Goal: Task Accomplishment & Management: Use online tool/utility

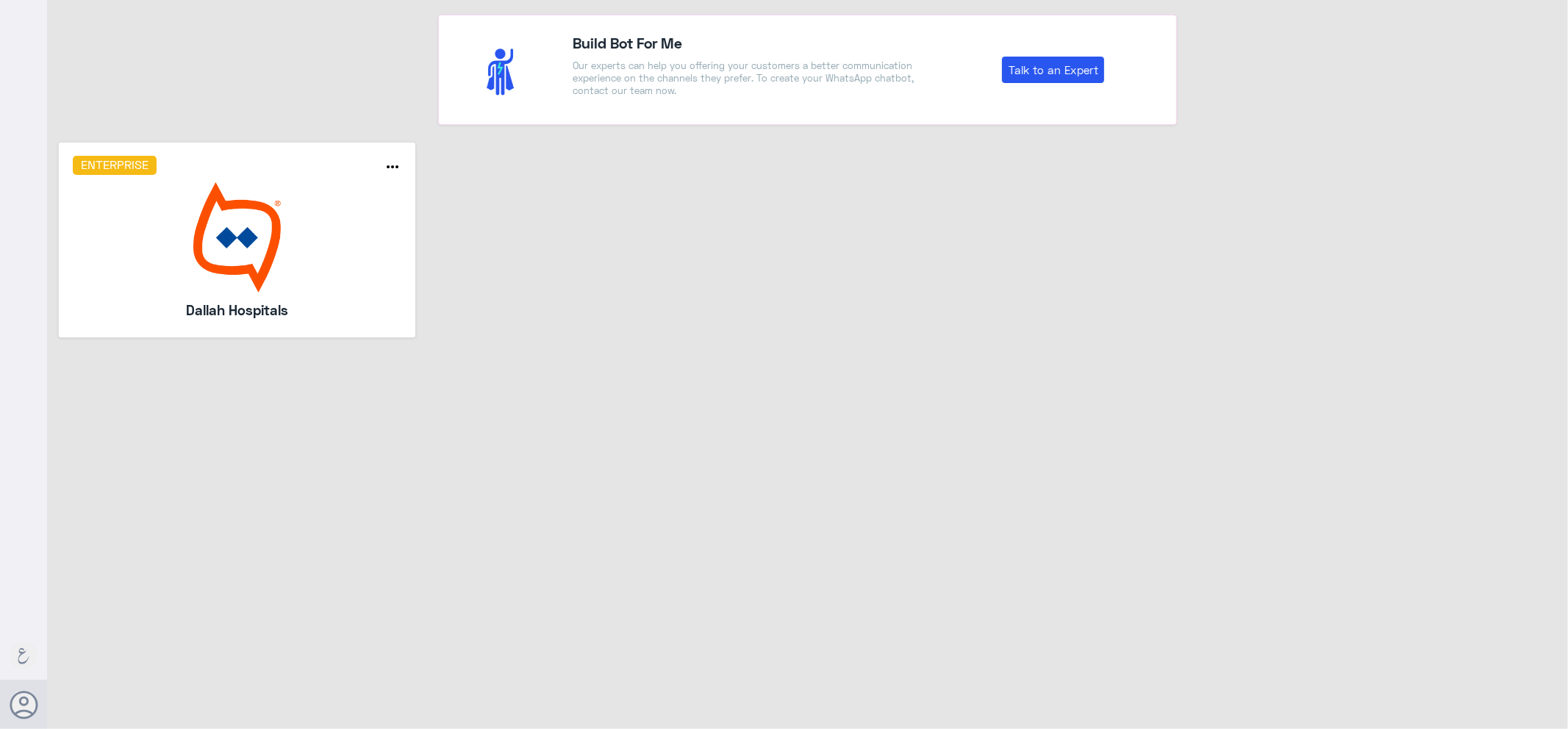
click at [381, 282] on img at bounding box center [238, 237] width 330 height 110
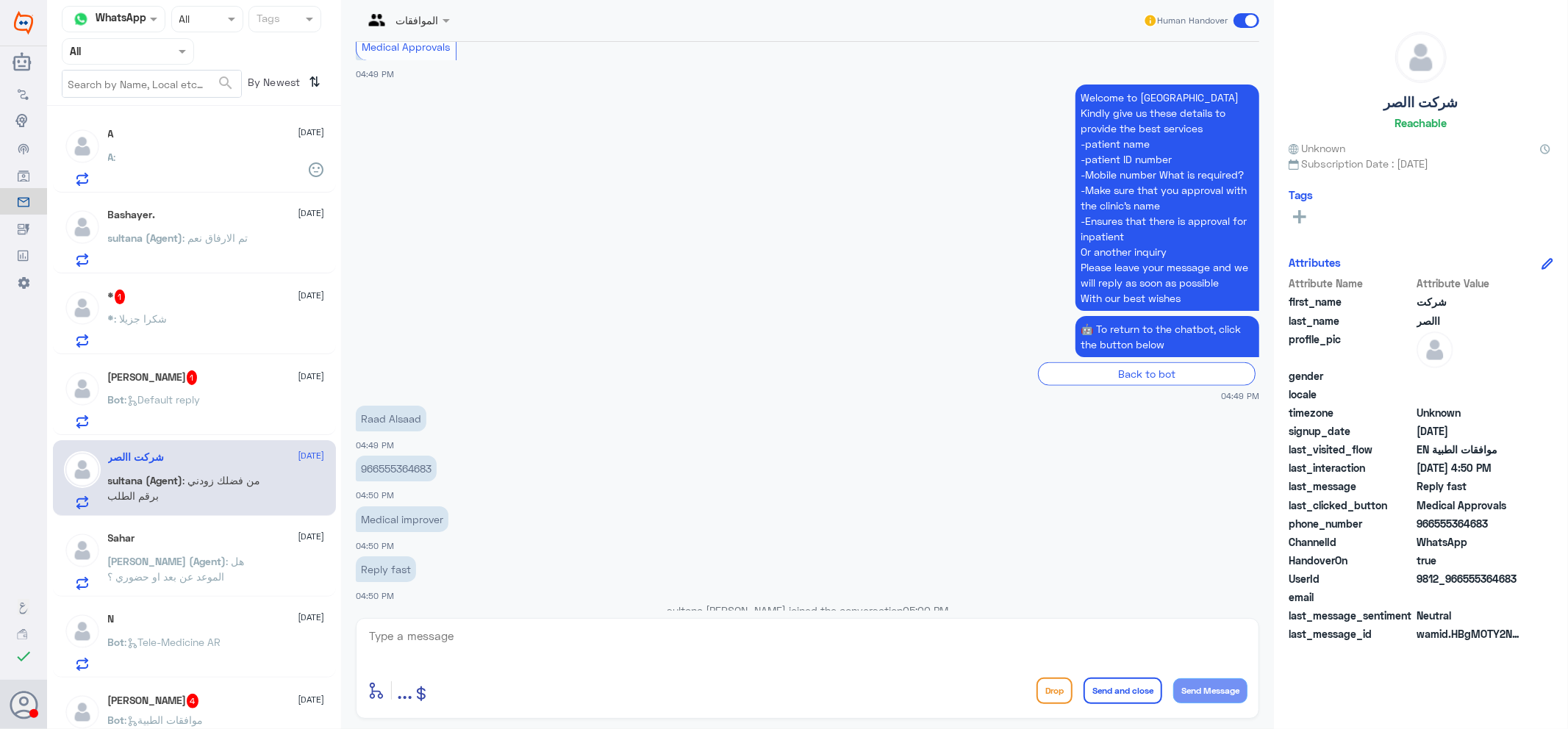
scroll to position [1362, 0]
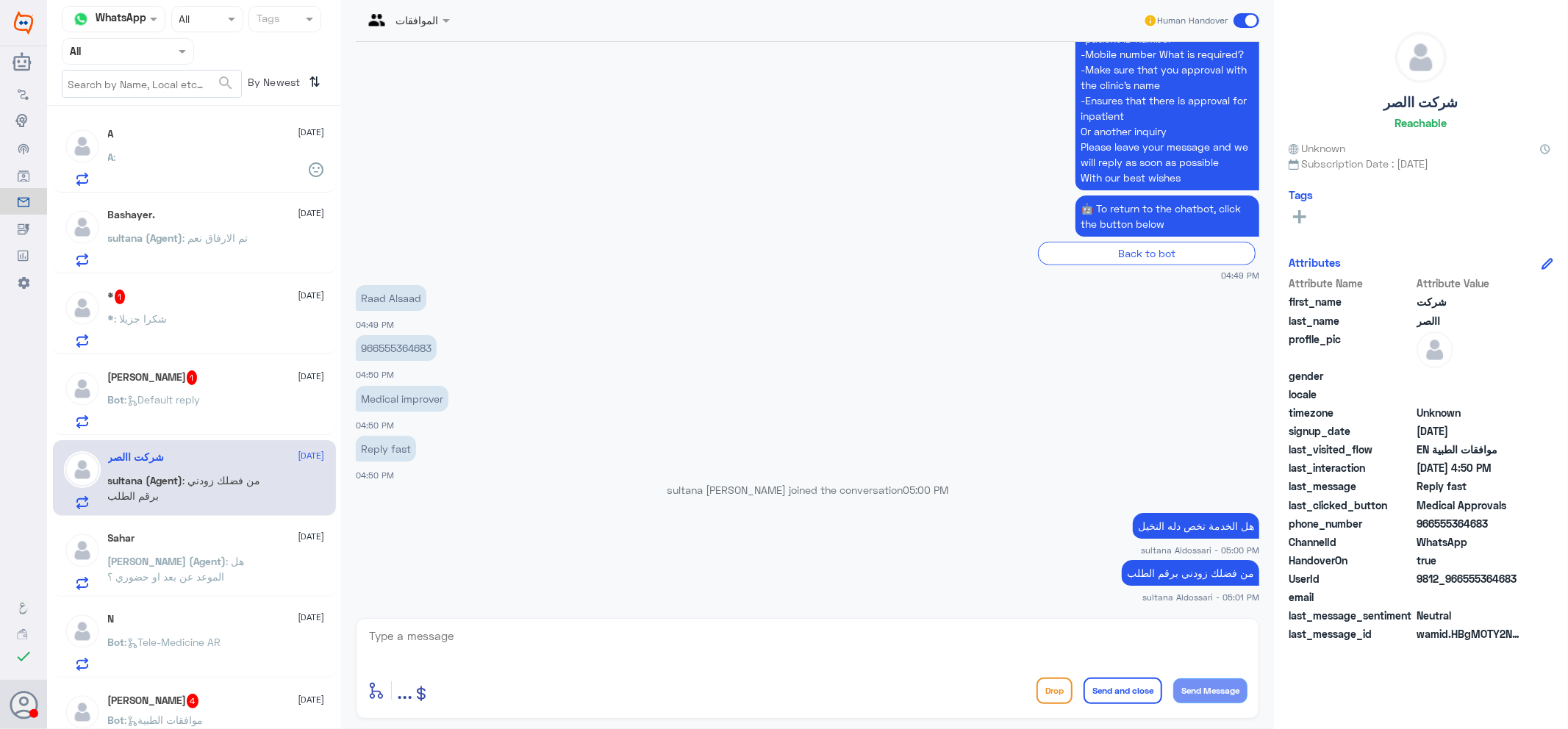
click at [191, 247] on p "sultana (Agent) : تم الارفاق نعم" at bounding box center [178, 248] width 140 height 36
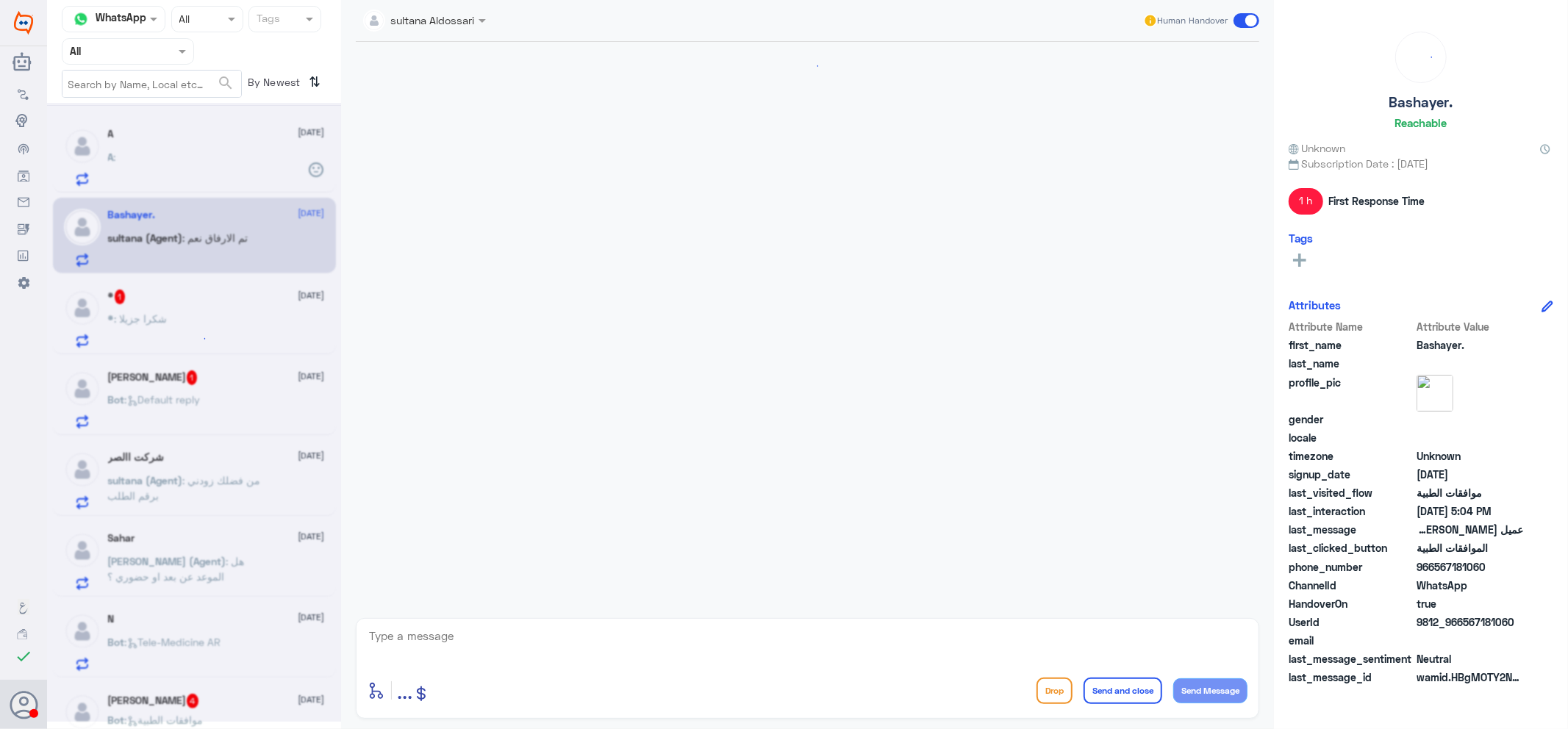
scroll to position [1024, 0]
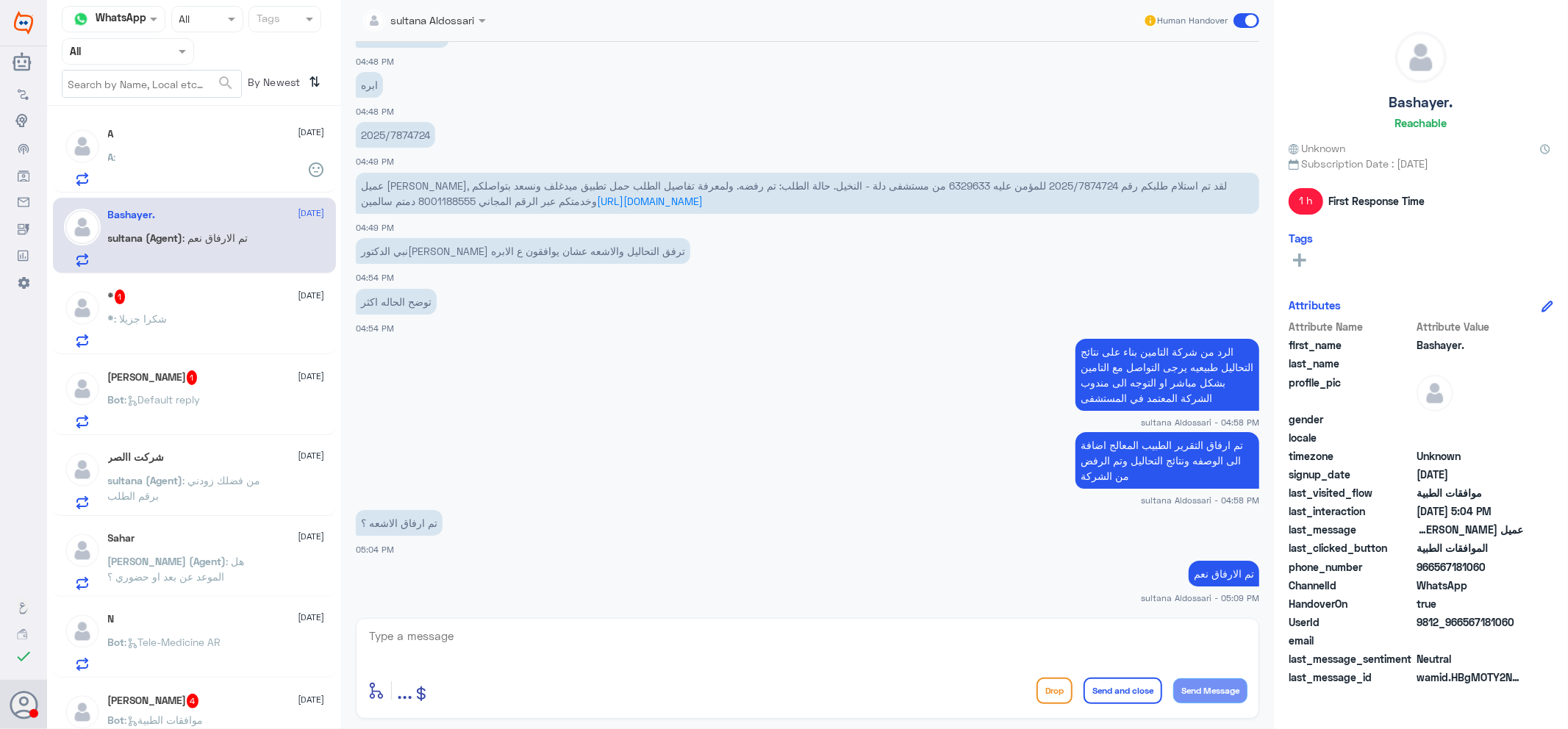
click at [214, 178] on div "A :" at bounding box center [216, 169] width 217 height 33
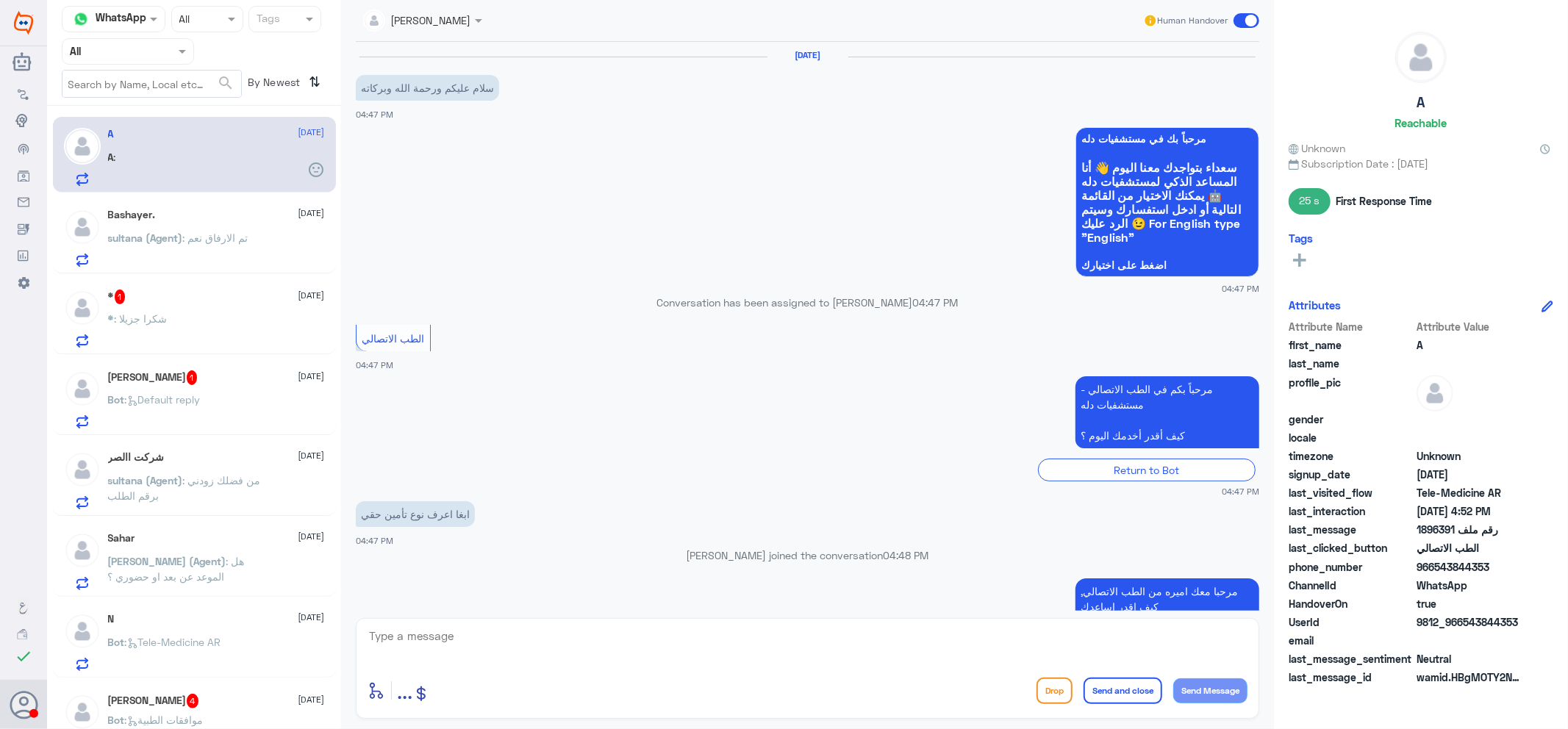
scroll to position [528, 0]
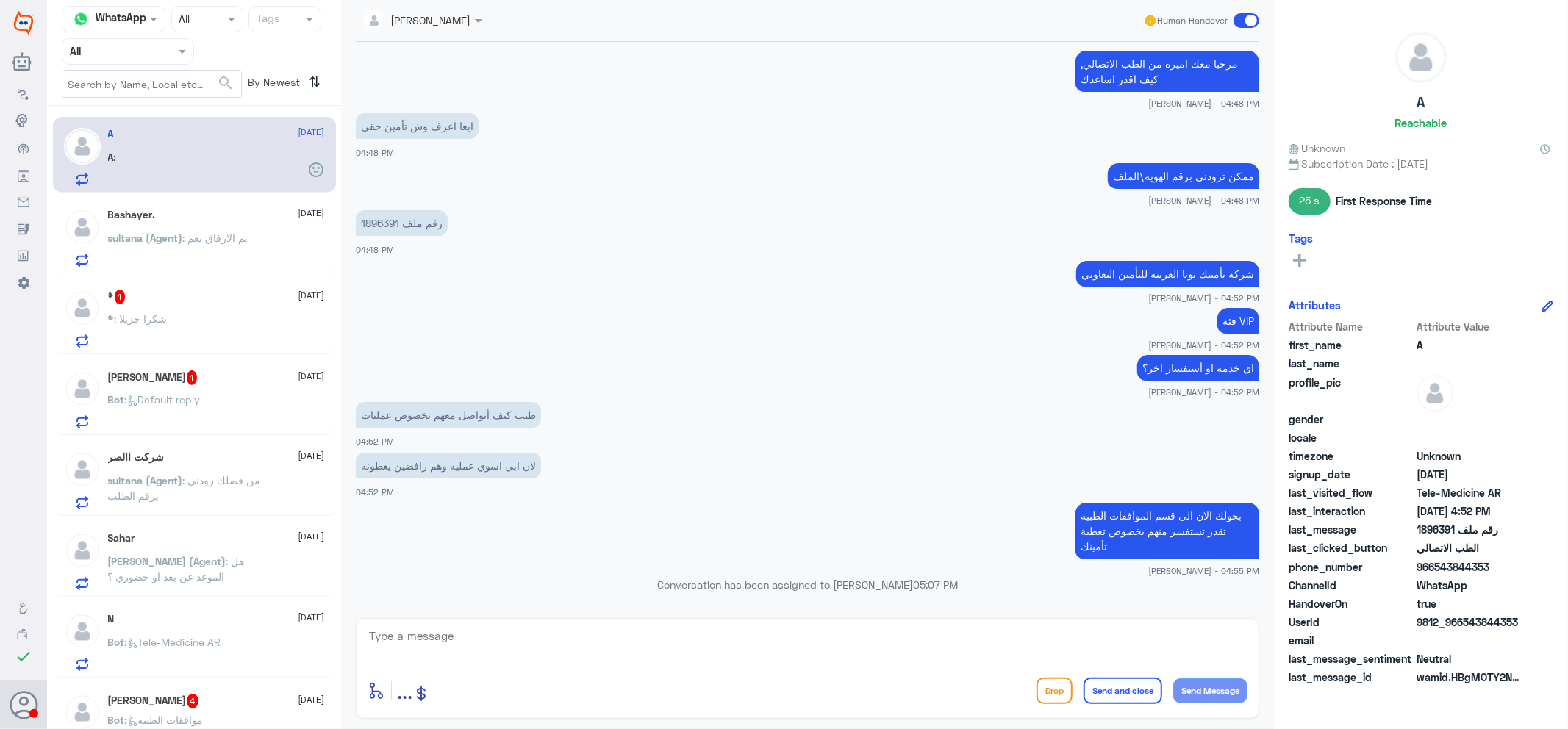
click at [132, 50] on input "text" at bounding box center [110, 50] width 81 height 17
click at [126, 170] on div "Your Team" at bounding box center [128, 183] width 132 height 34
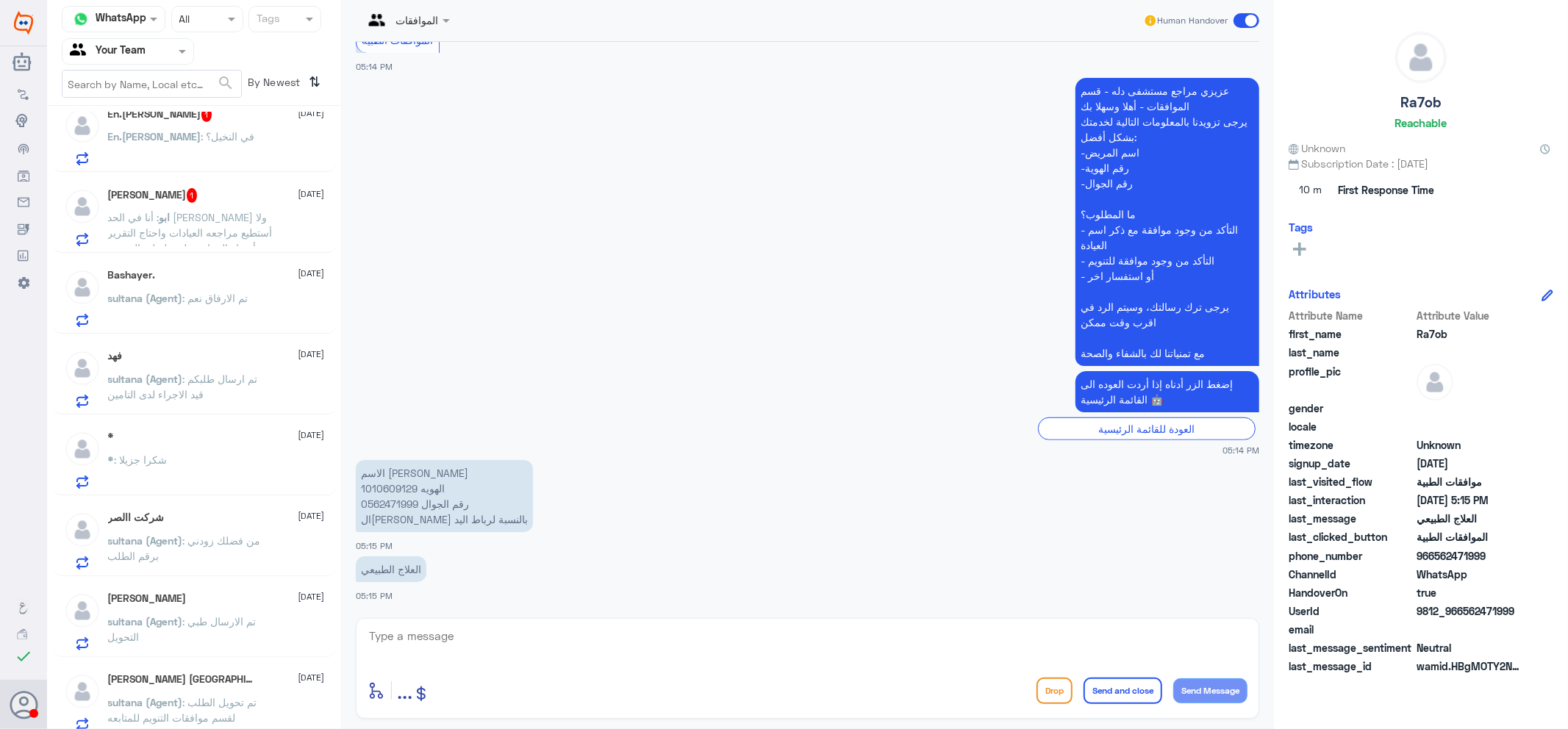
scroll to position [0, 0]
